Goal: Task Accomplishment & Management: Manage account settings

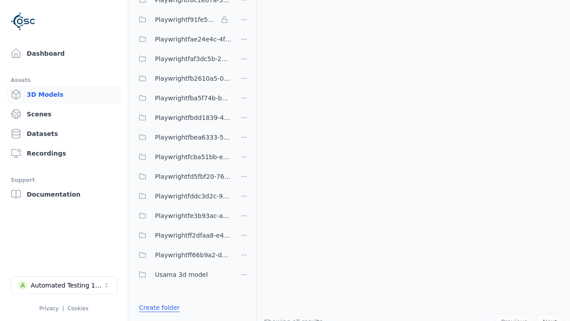
click at [157, 307] on link "Create folder" at bounding box center [159, 307] width 41 height 9
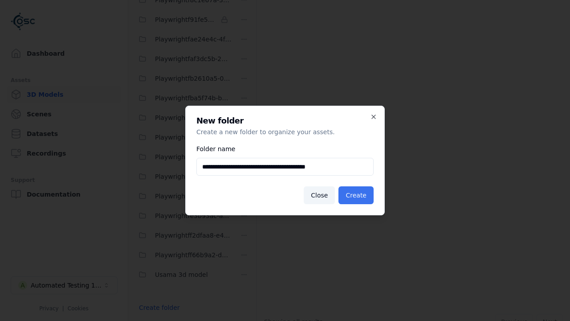
type input "**********"
click at [357, 195] on button "Create" at bounding box center [355, 195] width 35 height 18
